Goal: Communication & Community: Answer question/provide support

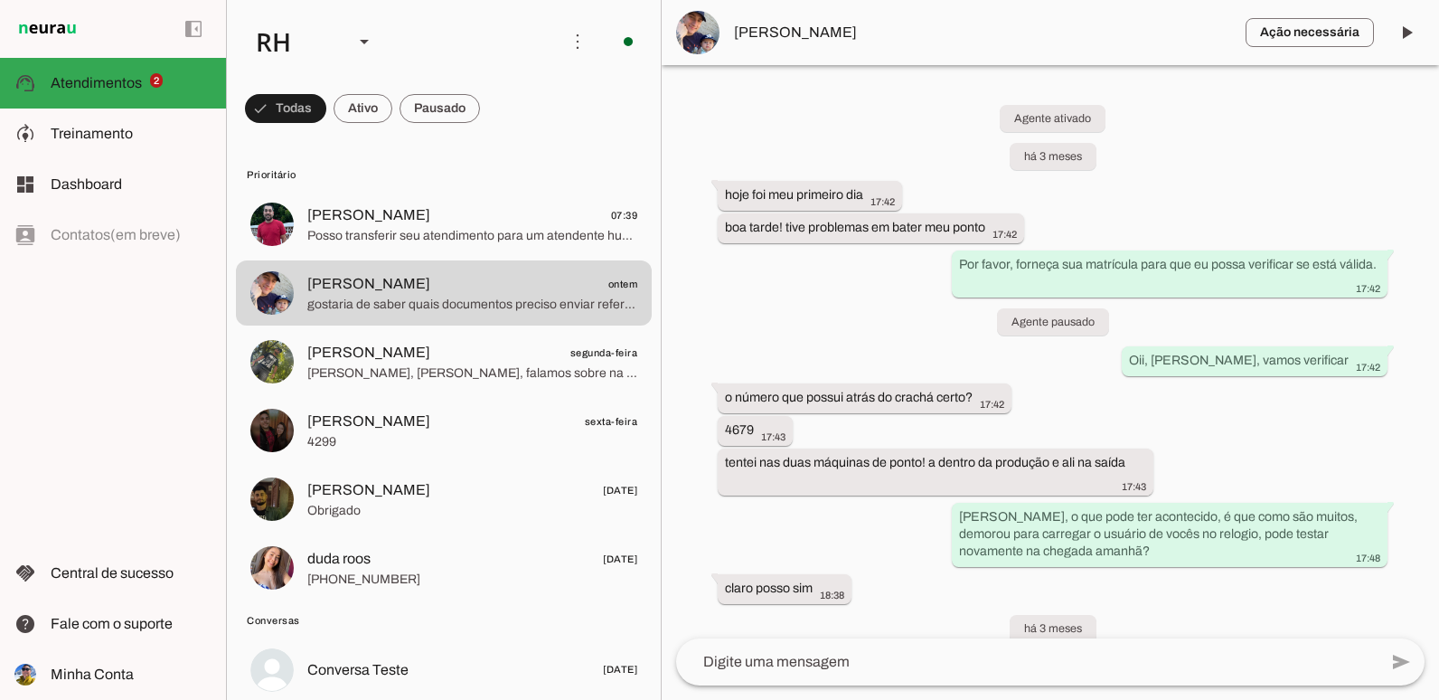
scroll to position [16110, 0]
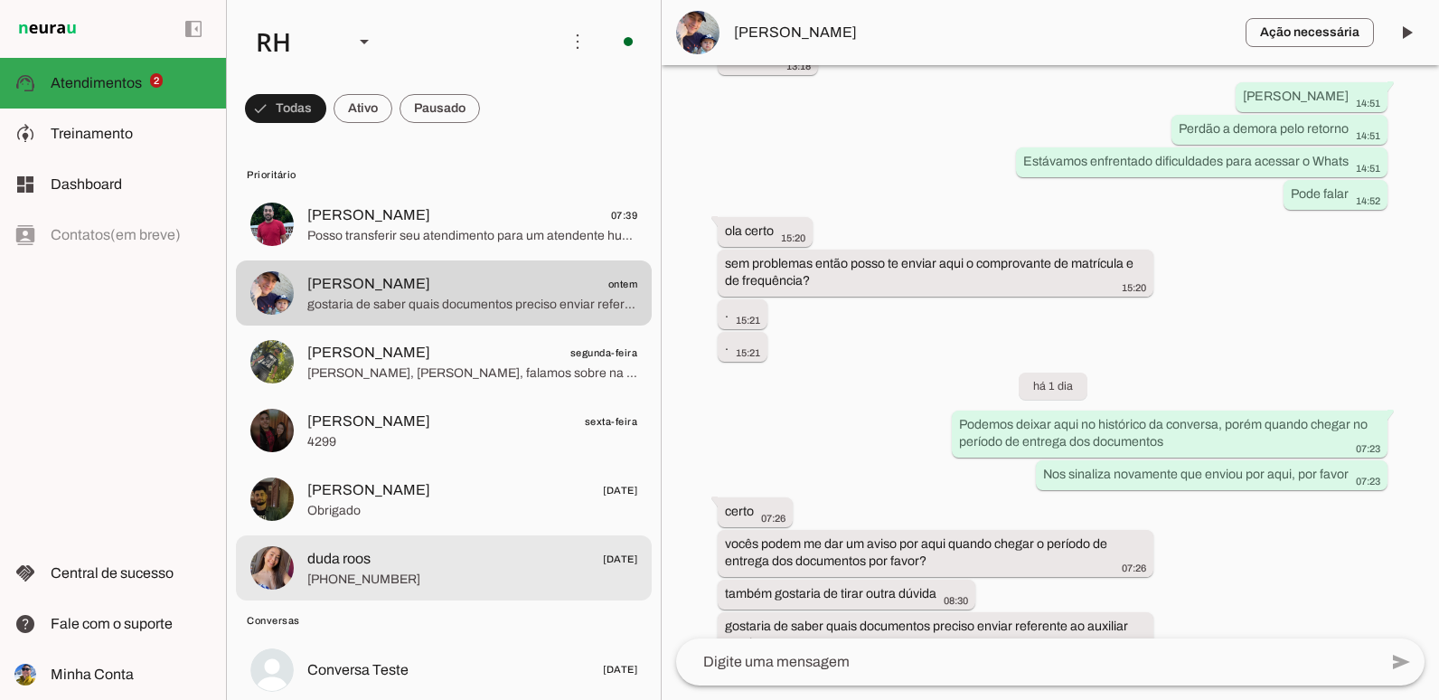
click at [522, 582] on span "[PHONE_NUMBER]" at bounding box center [472, 579] width 330 height 18
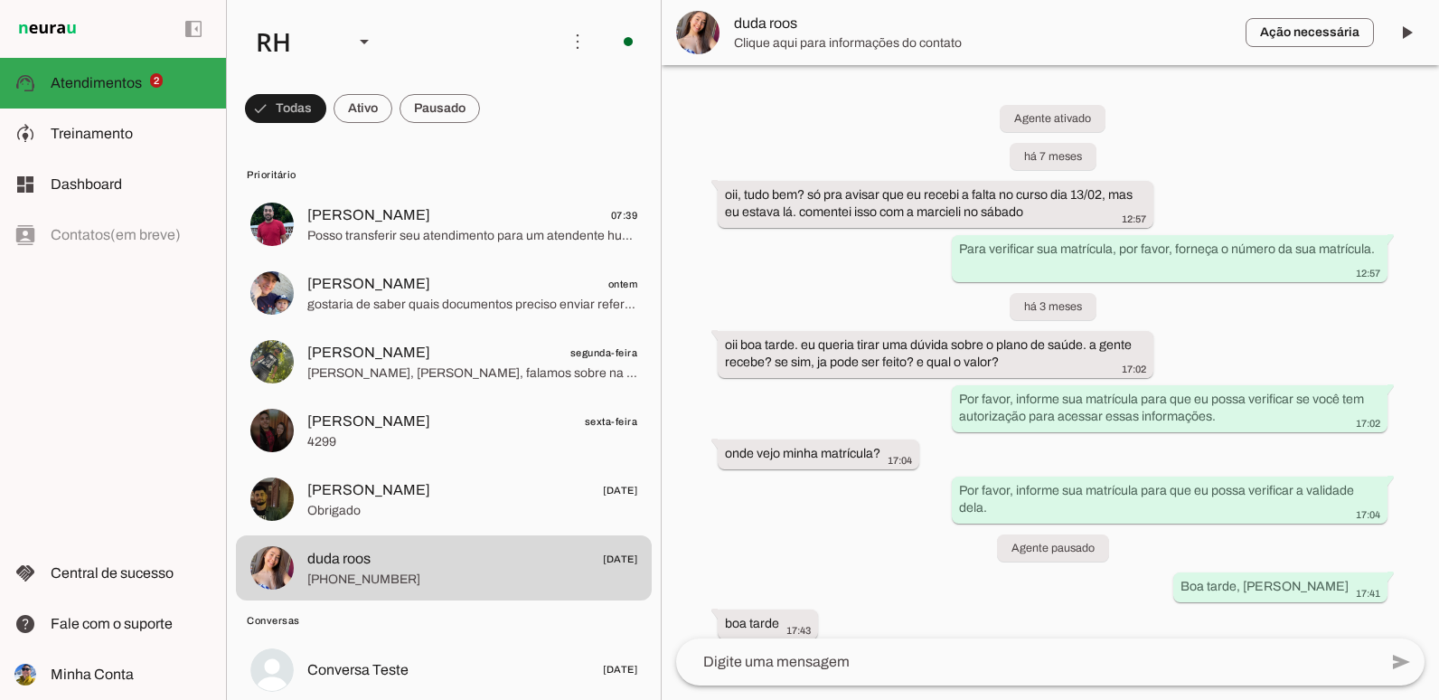
scroll to position [2037, 0]
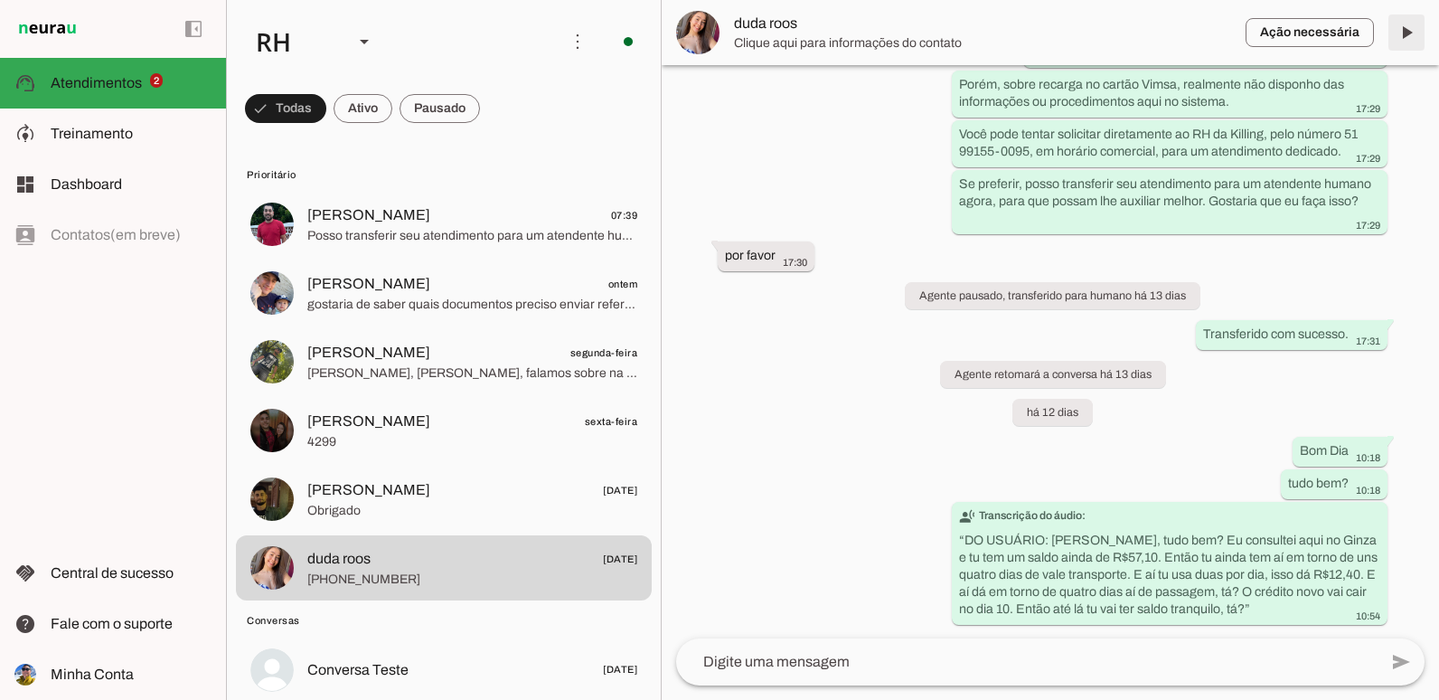
click at [1403, 38] on span at bounding box center [1406, 32] width 43 height 43
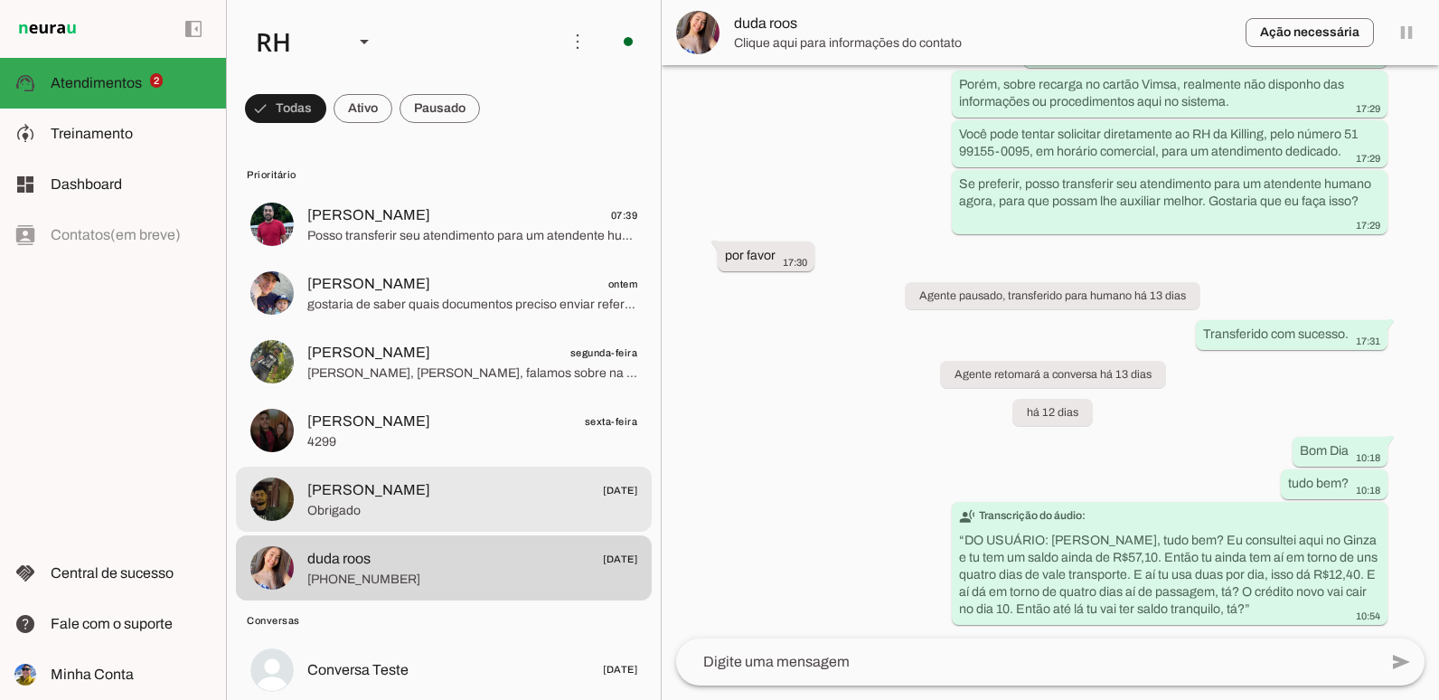
click at [458, 511] on span "Obrigado" at bounding box center [472, 511] width 330 height 18
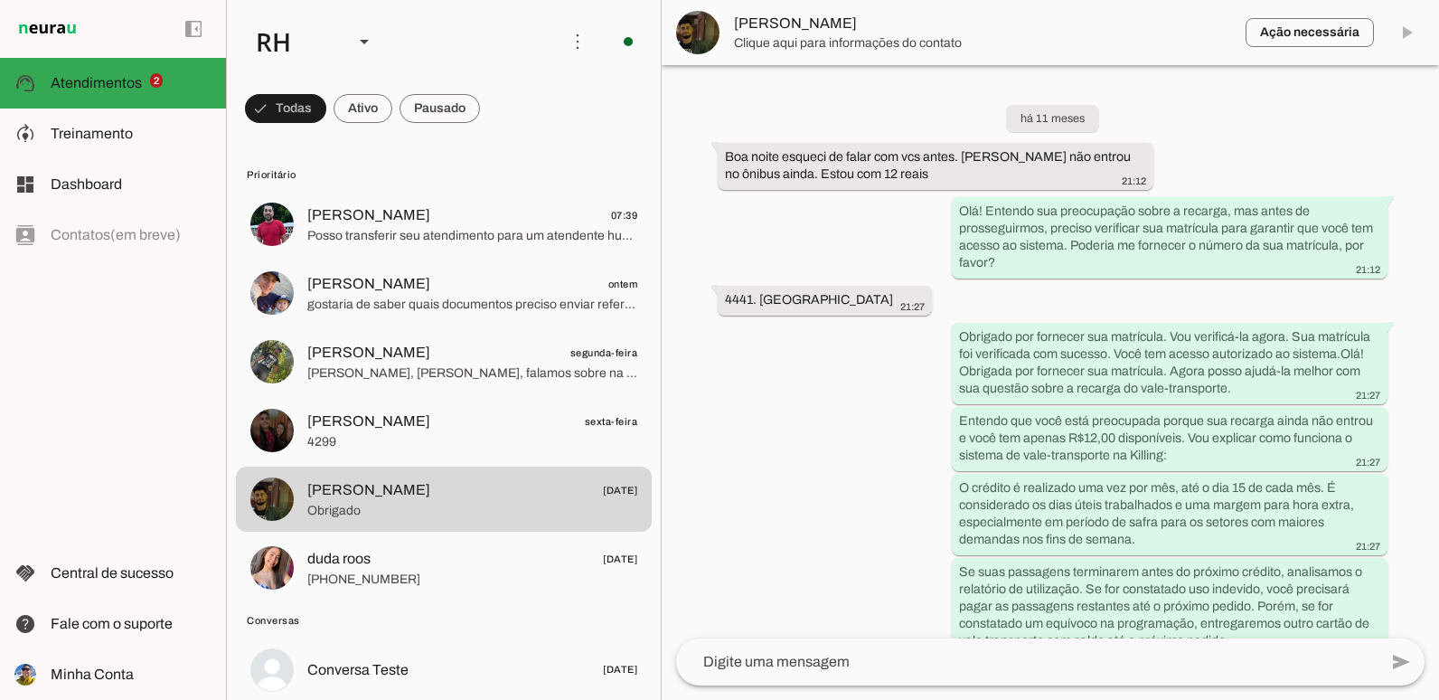
scroll to position [6244, 0]
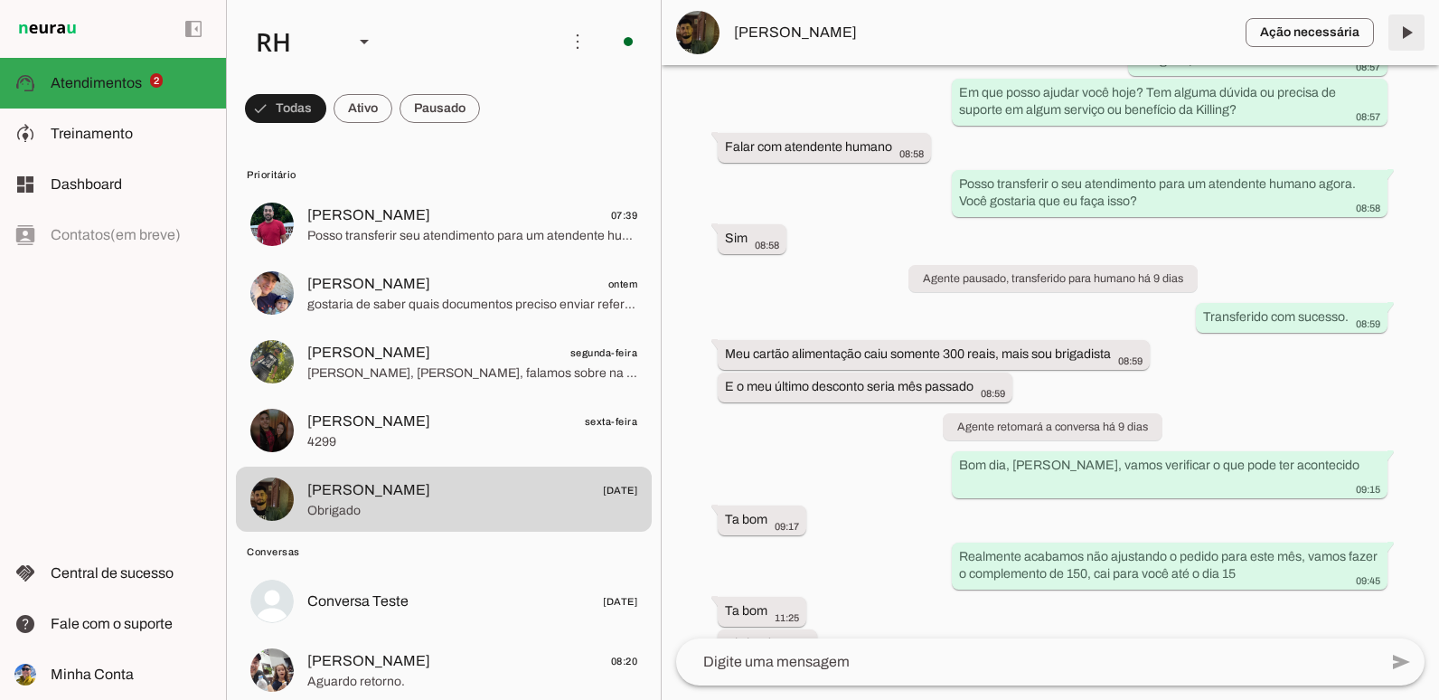
click at [1403, 33] on span at bounding box center [1406, 32] width 43 height 43
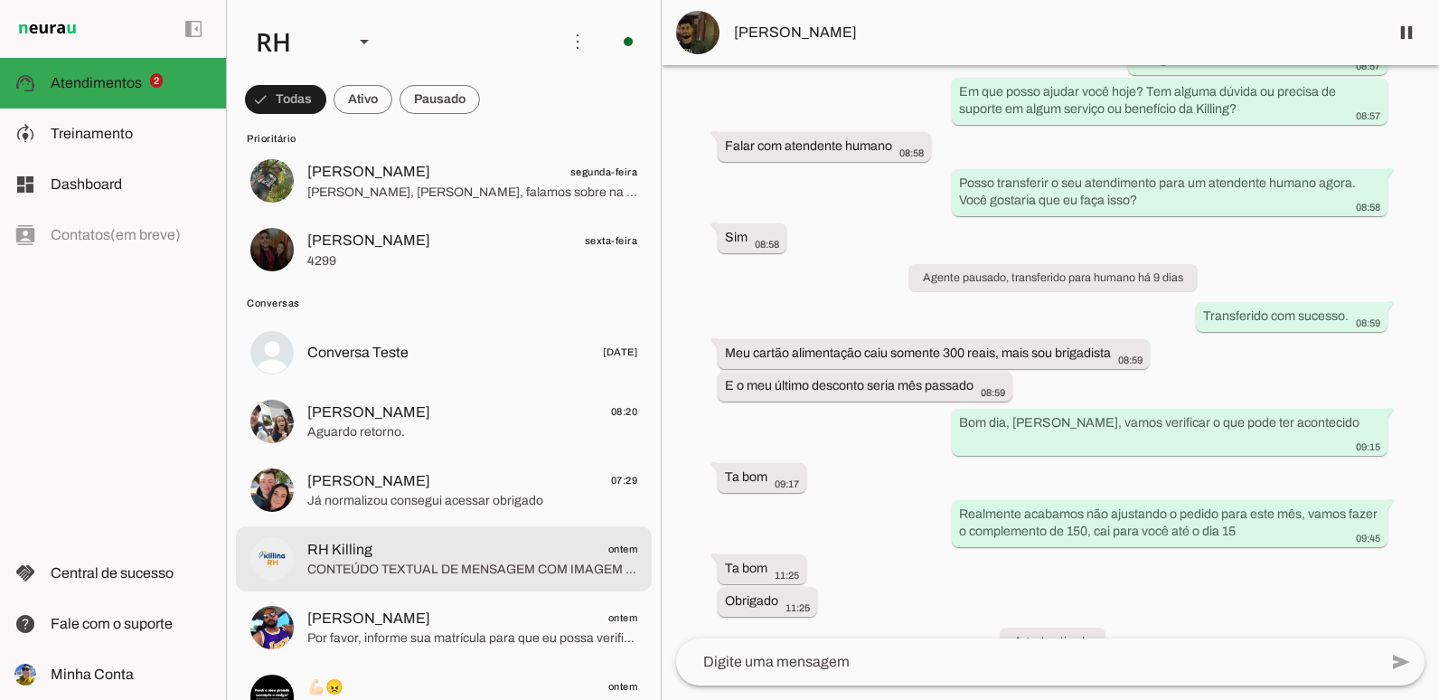
scroll to position [0, 0]
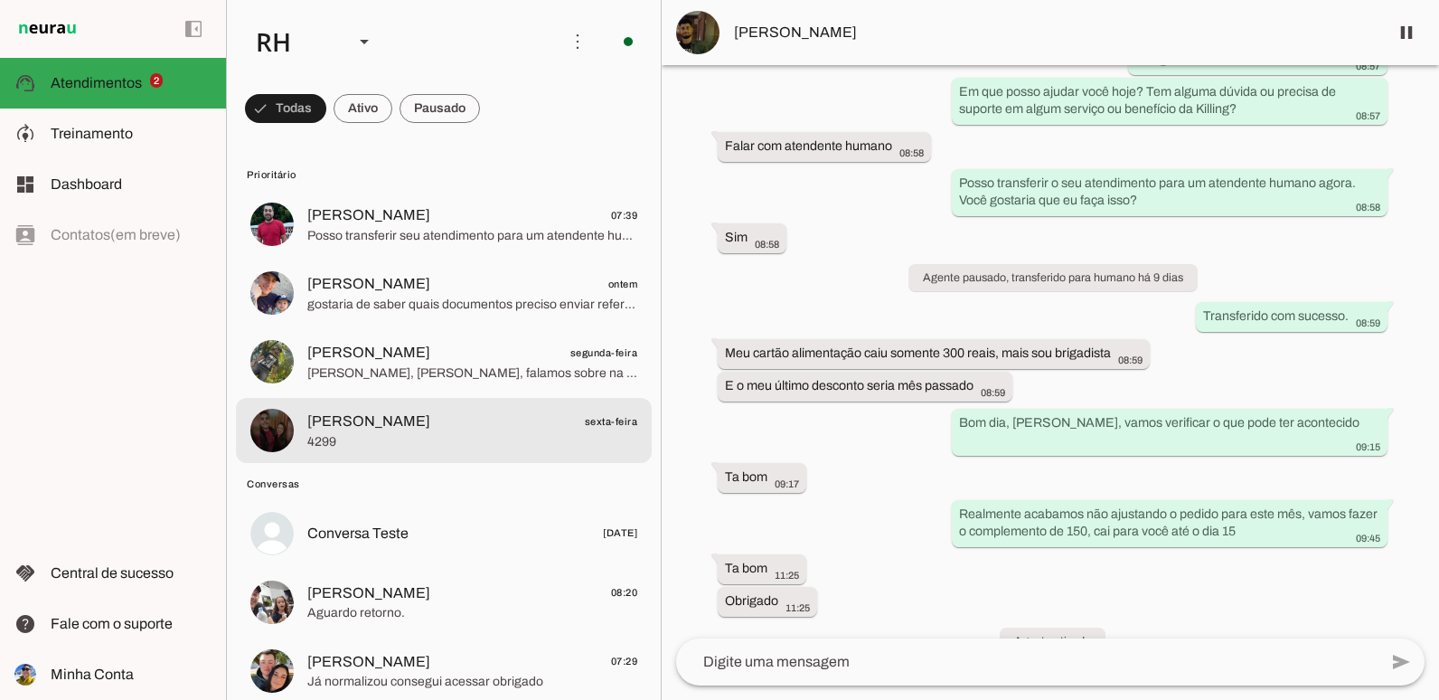
click at [476, 440] on span "4299" at bounding box center [472, 442] width 330 height 18
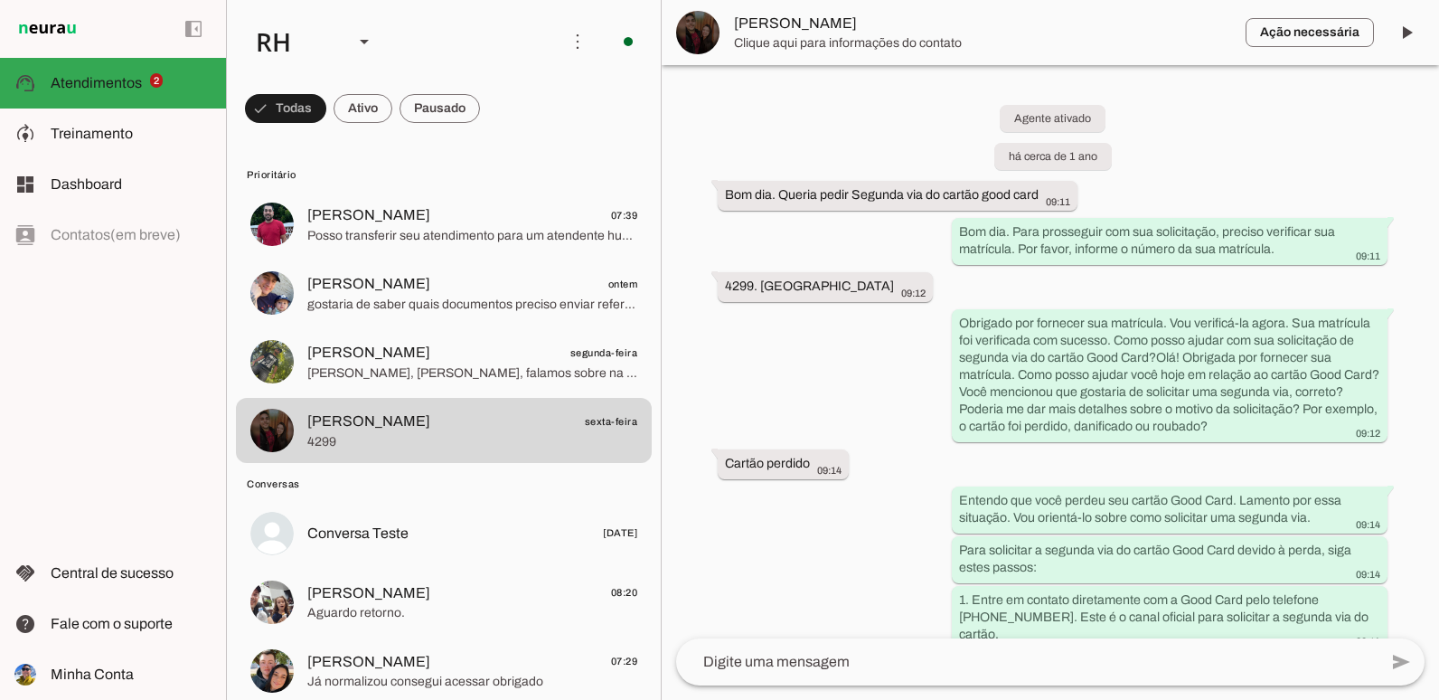
scroll to position [362, 0]
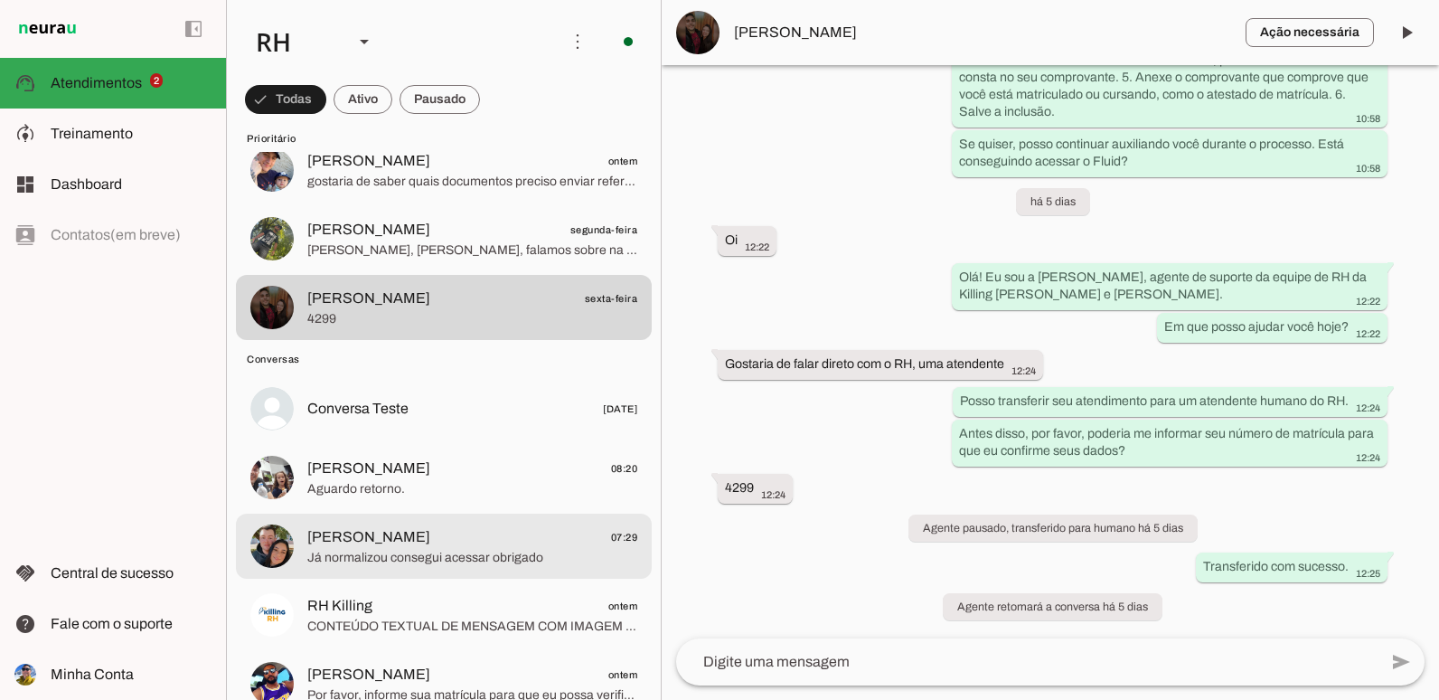
scroll to position [90, 0]
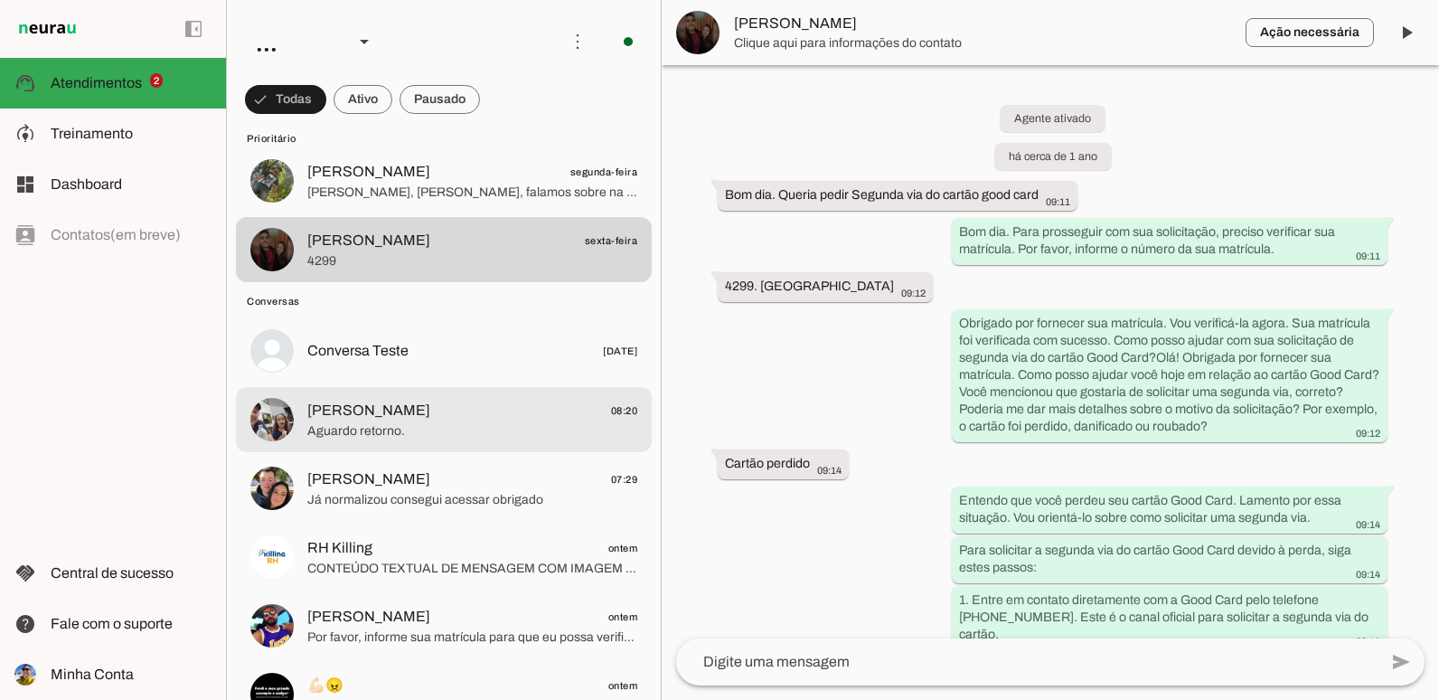
scroll to position [6757, 0]
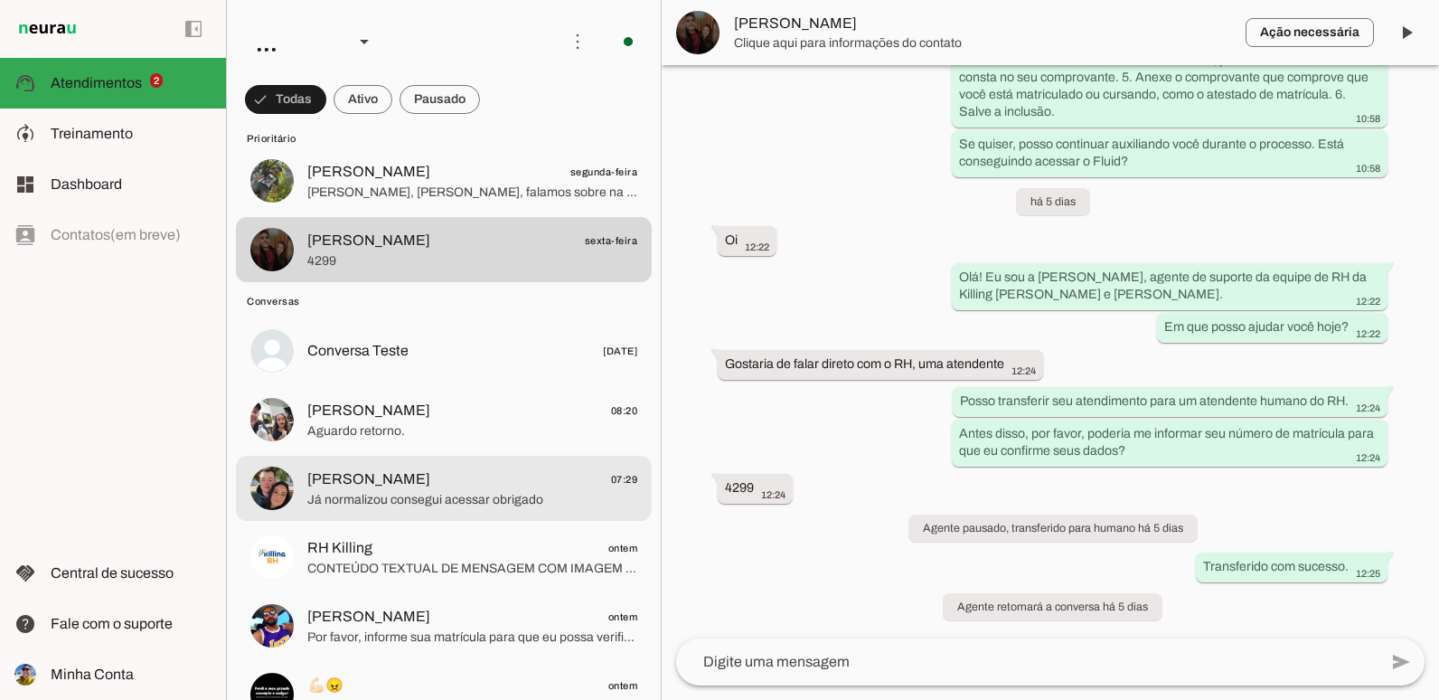
click at [413, 495] on span "Já normalizou consegui acessar obrigado" at bounding box center [472, 500] width 330 height 18
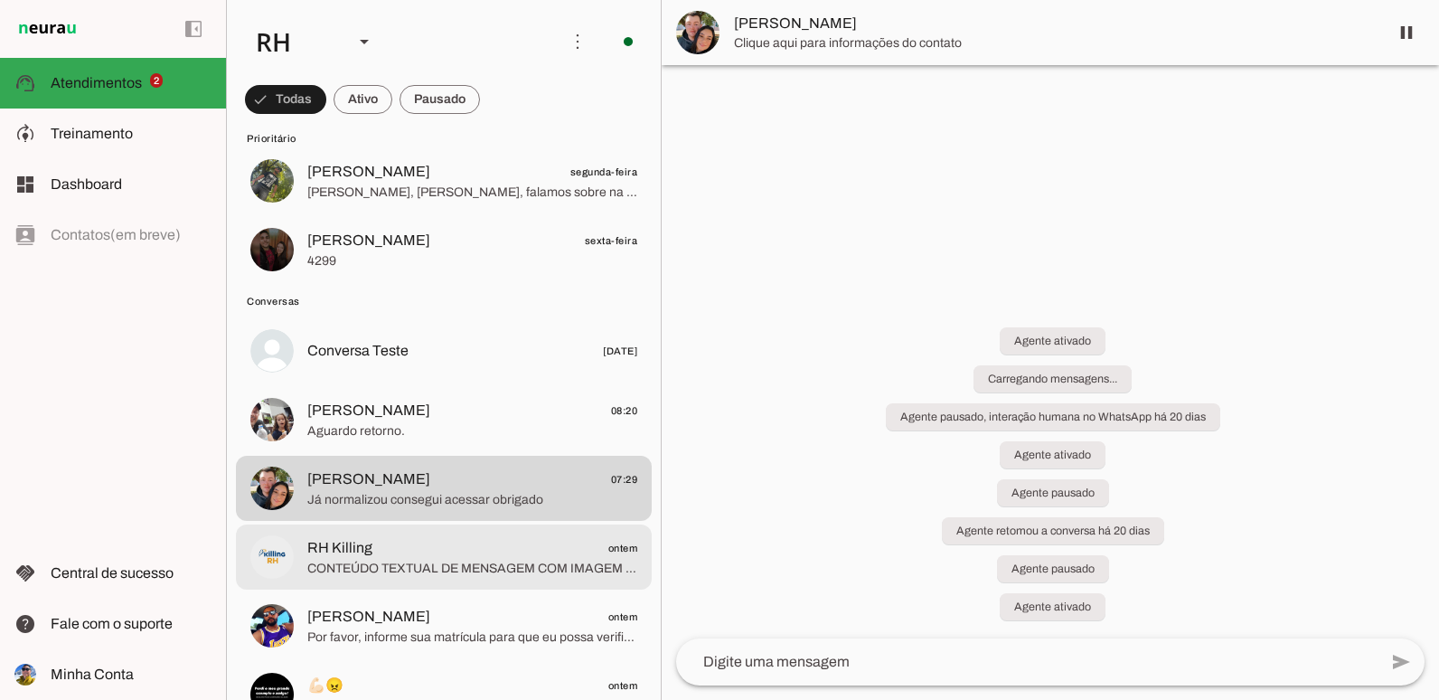
click at [399, 551] on span "RH Killing ontem" at bounding box center [472, 548] width 330 height 23
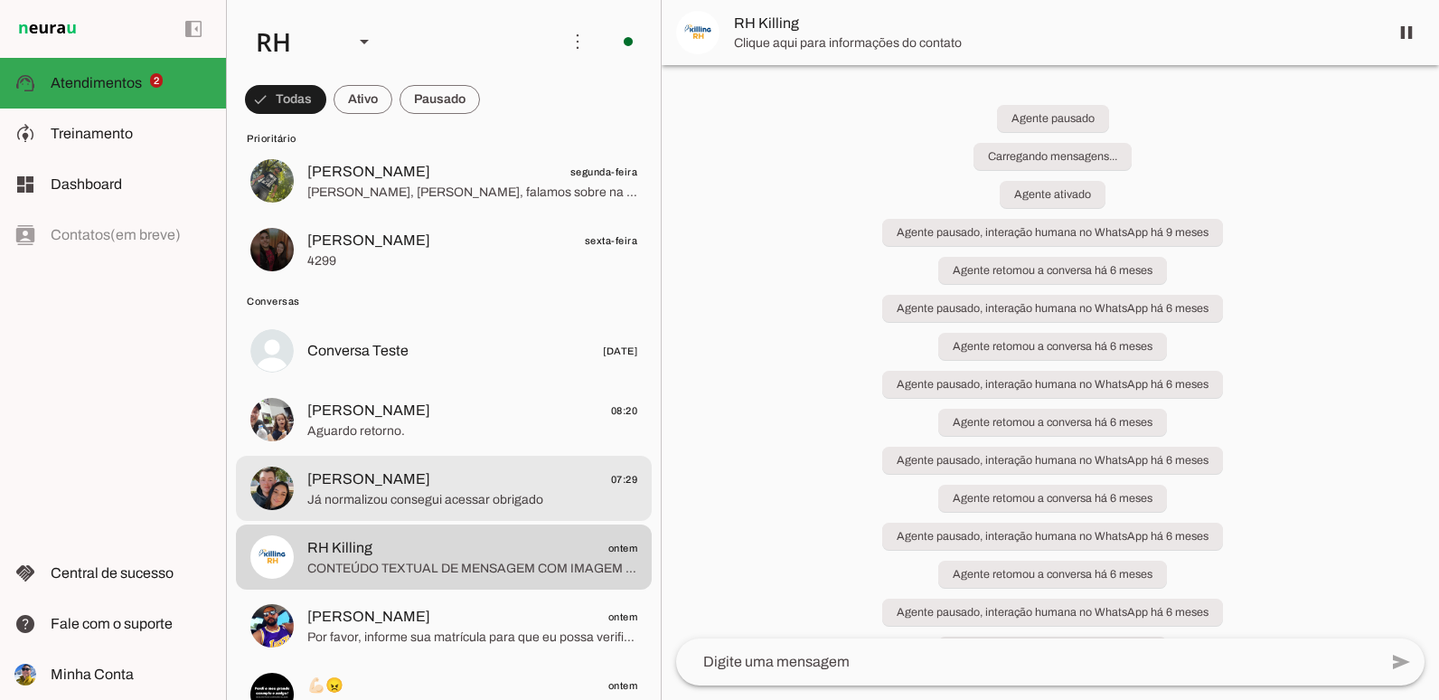
click at [406, 479] on span "[PERSON_NAME]" at bounding box center [368, 479] width 123 height 22
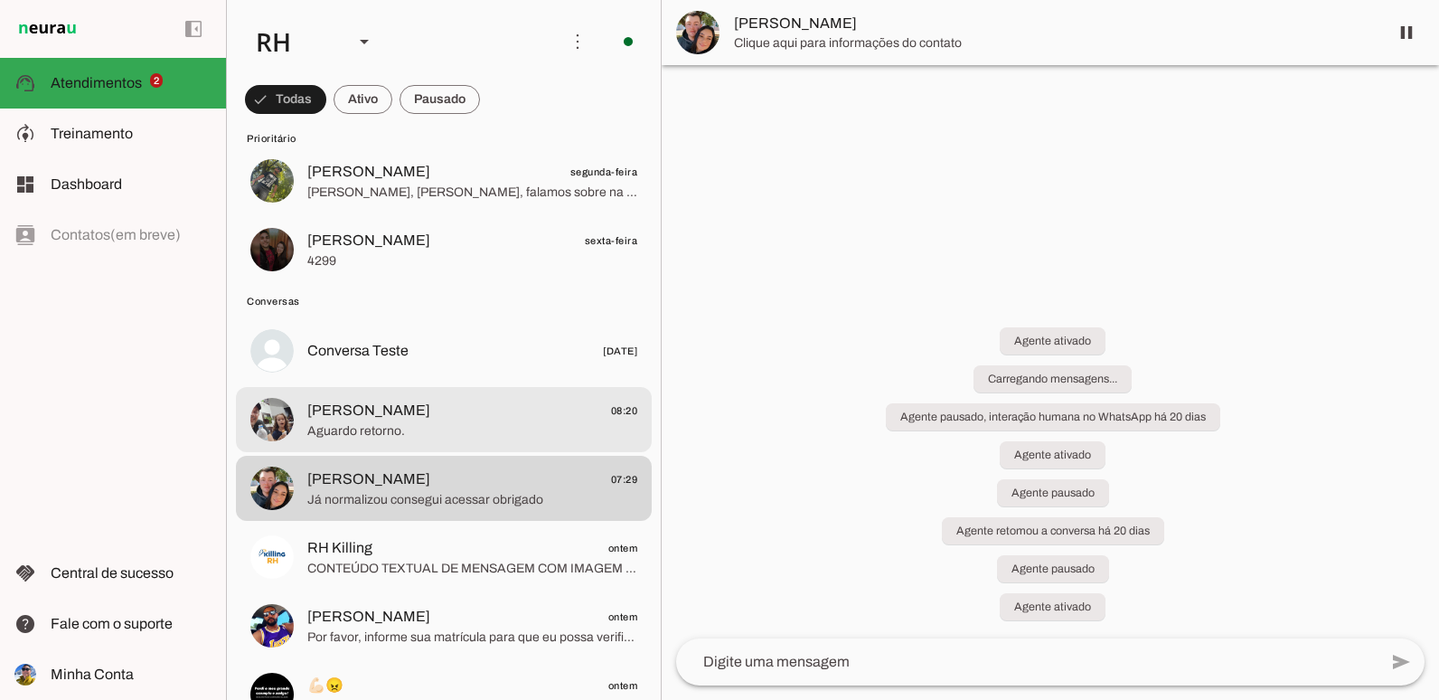
click at [400, 428] on span "Aguardo retorno." at bounding box center [472, 431] width 330 height 18
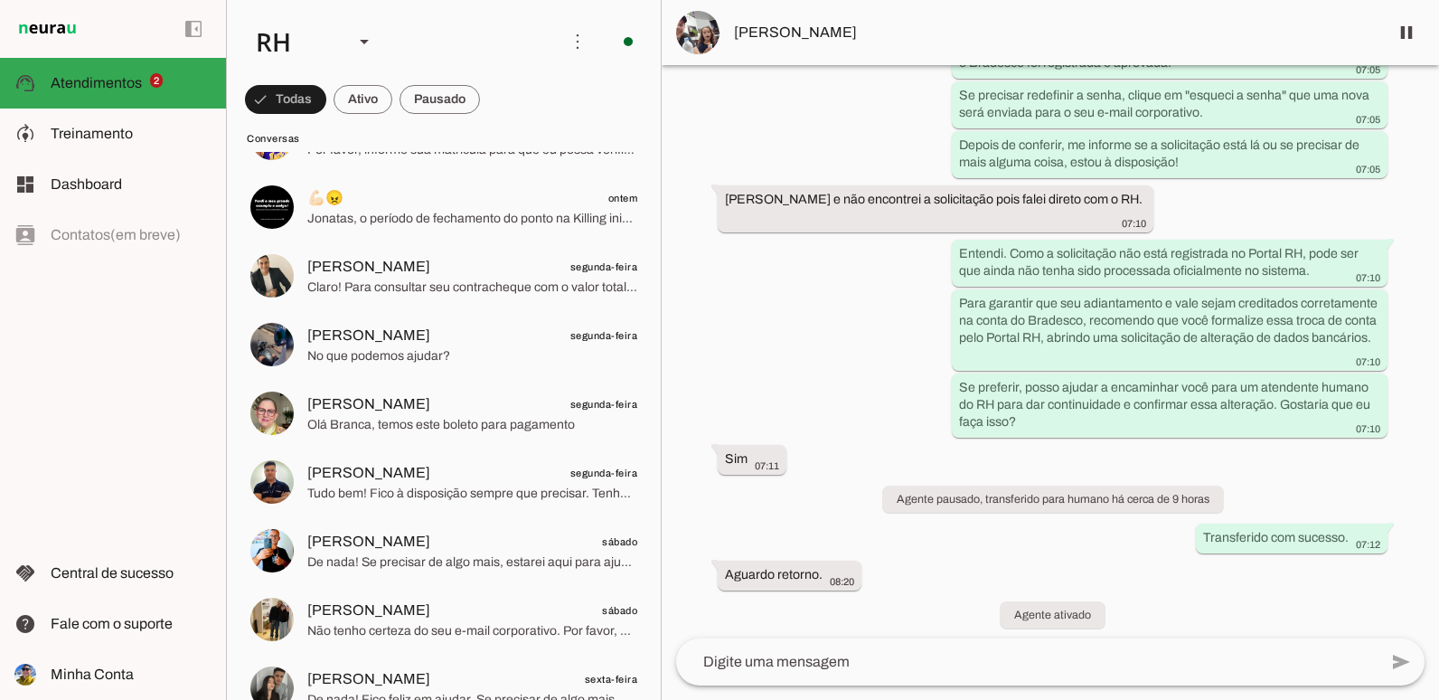
scroll to position [181, 0]
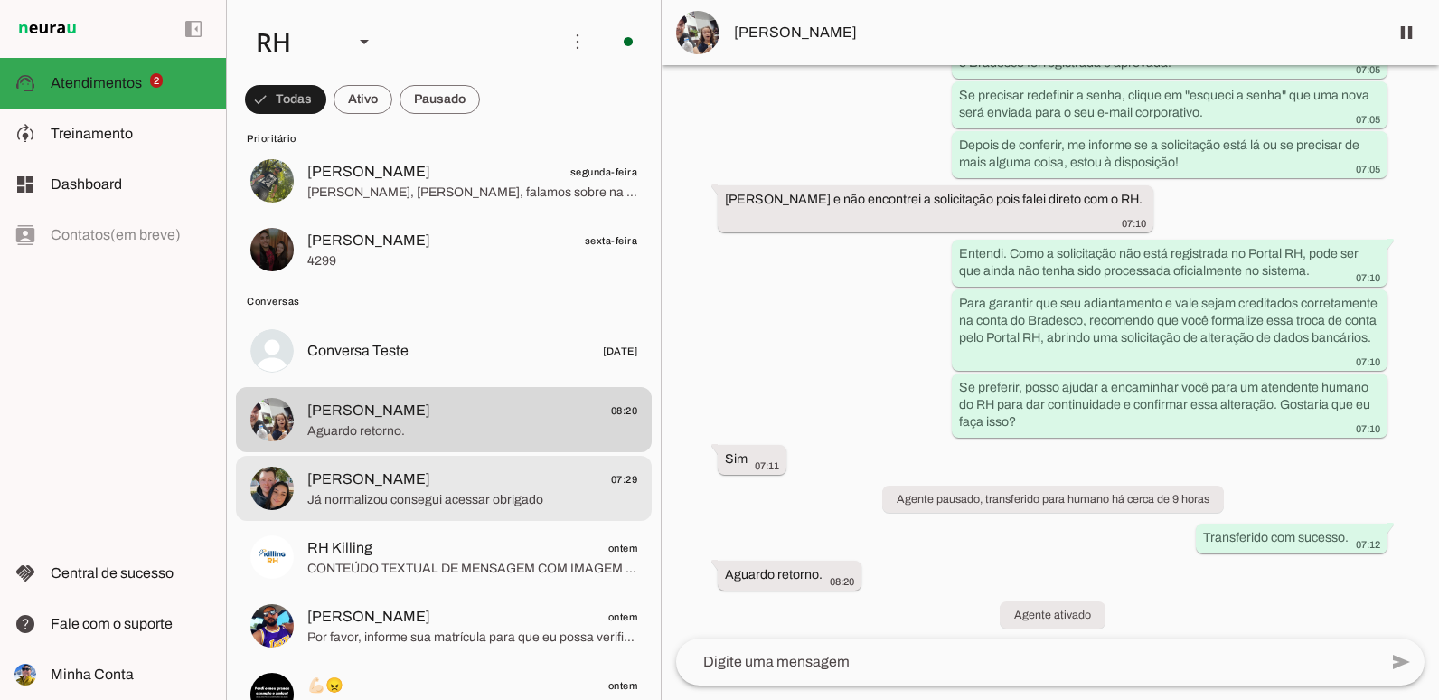
drag, startPoint x: 339, startPoint y: 494, endPoint x: 287, endPoint y: 317, distance: 184.5
click at [339, 494] on span "Já normalizou consegui acessar obrigado" at bounding box center [472, 500] width 330 height 18
